Goal: Find specific page/section: Find specific page/section

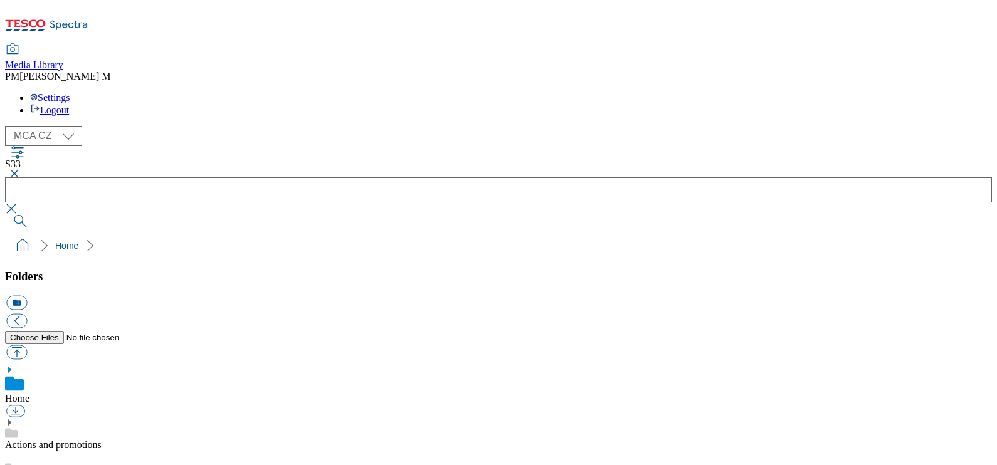
scroll to position [2, 0]
select select "flare-mca-hu"
click at [8, 126] on select "MCA CZ MCA HU MCA SK" at bounding box center [43, 136] width 77 height 20
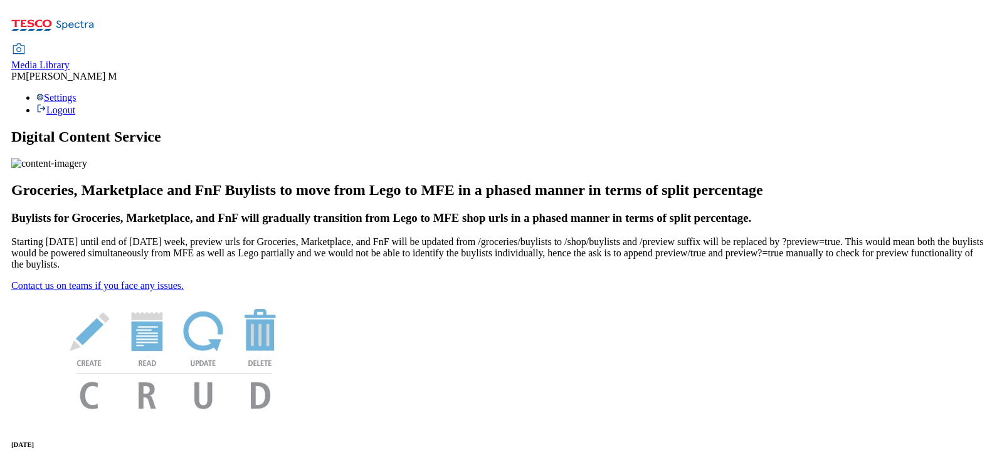
scroll to position [227, 0]
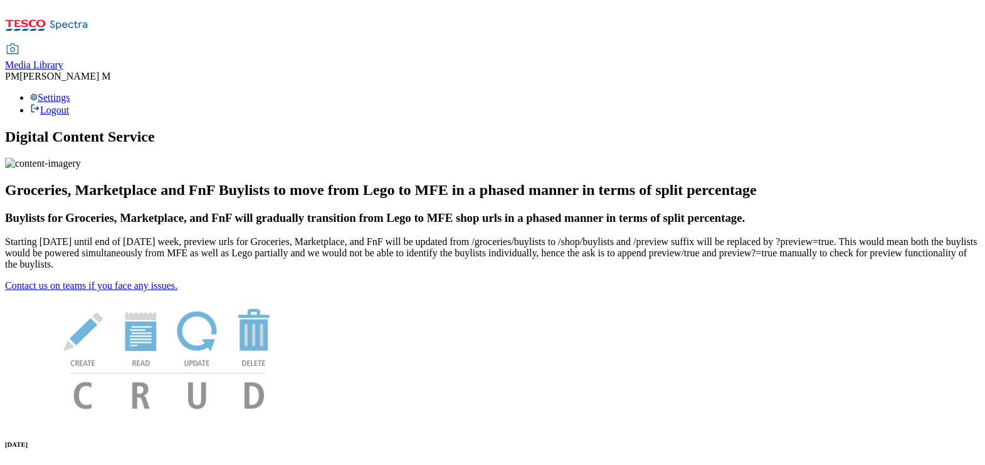
click at [63, 60] on div "Media Library" at bounding box center [34, 65] width 58 height 11
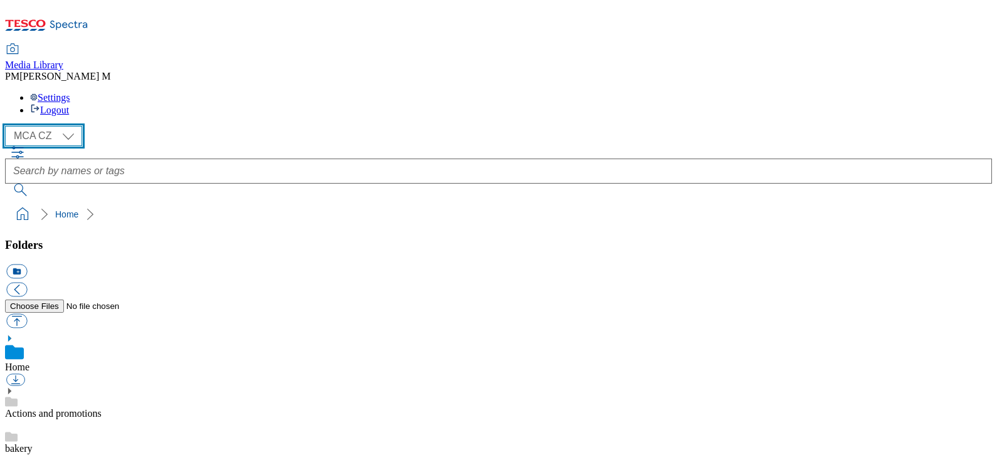
click at [65, 126] on select "MCA CZ MCA HU MCA SK" at bounding box center [43, 136] width 77 height 20
select select "flare-mca-hu"
click at [8, 126] on select "MCA CZ MCA HU MCA SK" at bounding box center [43, 136] width 77 height 20
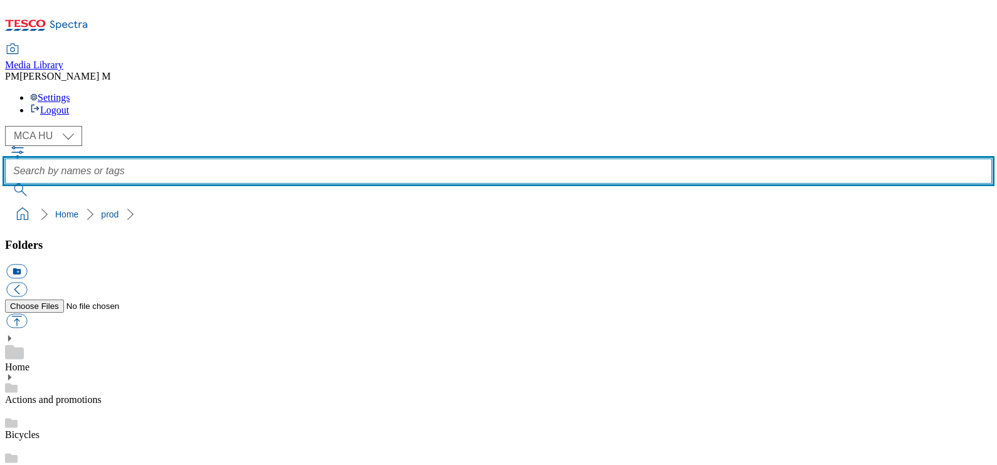
click at [487, 159] on input "text" at bounding box center [498, 171] width 987 height 25
type input "L43"
click at [5, 184] on button "submit" at bounding box center [21, 190] width 33 height 13
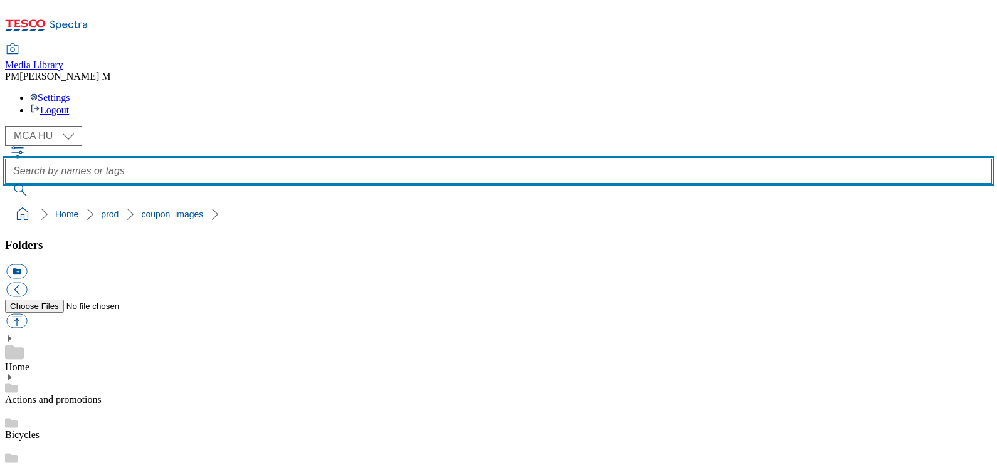
click at [552, 159] on input "text" at bounding box center [498, 171] width 987 height 25
type input "L43"
click at [5, 184] on button "submit" at bounding box center [21, 190] width 33 height 13
